Goal: Check status: Check status

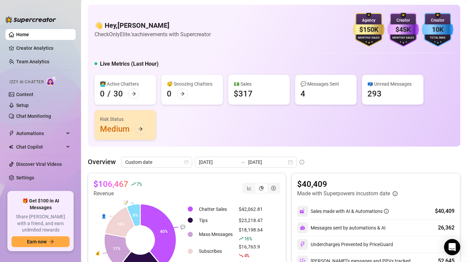
scroll to position [79, 0]
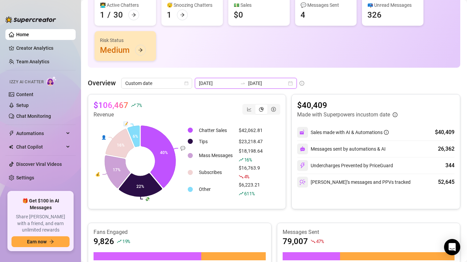
click at [215, 85] on input "2025-09-01" at bounding box center [218, 82] width 39 height 7
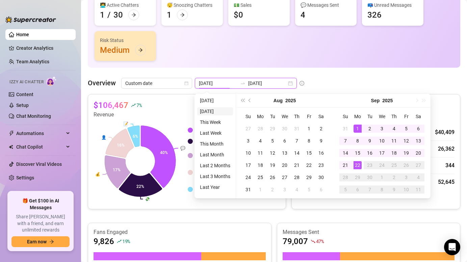
type input "2025-09-21"
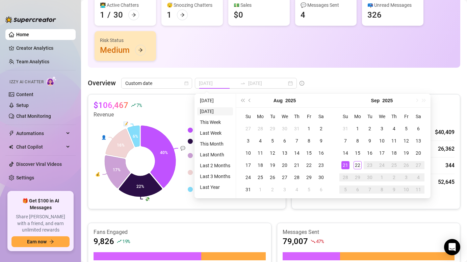
click at [215, 111] on li "Yesterday" at bounding box center [215, 111] width 36 height 8
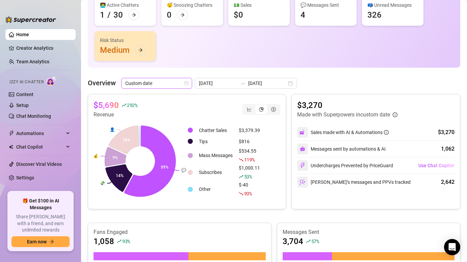
click at [177, 80] on span "Custom date" at bounding box center [156, 83] width 63 height 10
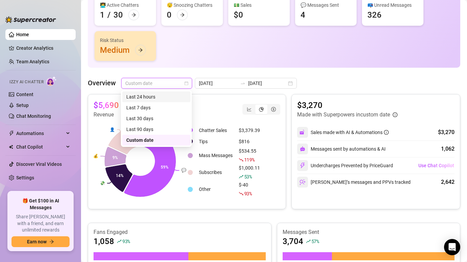
click at [156, 99] on div "Last 24 hours" at bounding box center [156, 96] width 60 height 7
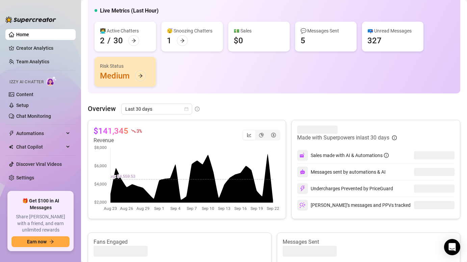
scroll to position [69, 0]
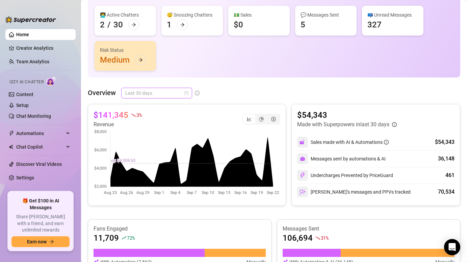
click at [157, 97] on span "Last 30 days" at bounding box center [156, 93] width 63 height 10
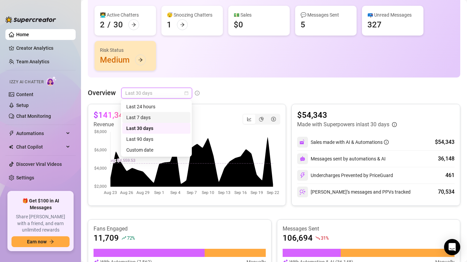
click at [163, 122] on div "Last 7 days" at bounding box center [156, 117] width 68 height 11
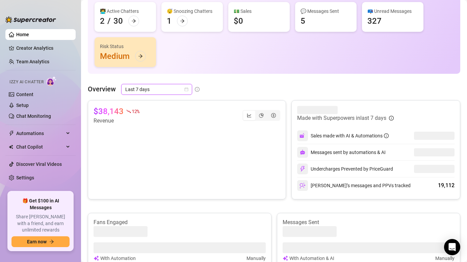
scroll to position [72, 0]
